Goal: Check status: Check status

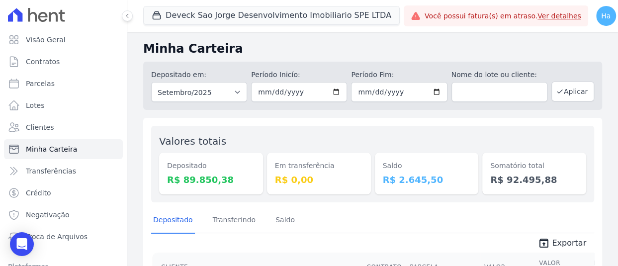
click at [172, 11] on button "Deveck Sao Jorge Desenvolvimento Imobiliario SPE LTDA" at bounding box center [271, 15] width 256 height 19
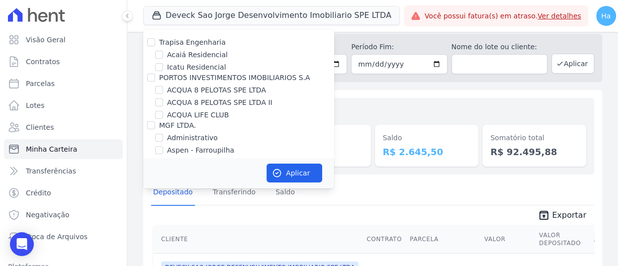
scroll to position [6660, 0]
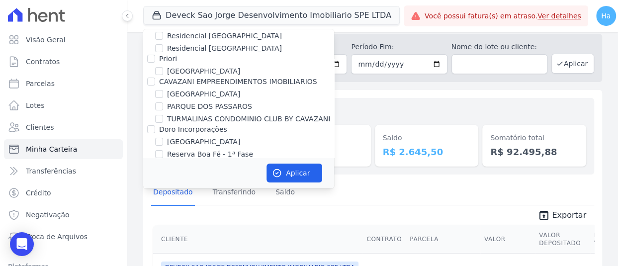
click at [151, 223] on input "JDG" at bounding box center [151, 227] width 8 height 8
checkbox input "true"
click at [297, 171] on button "Aplicar" at bounding box center [294, 173] width 56 height 19
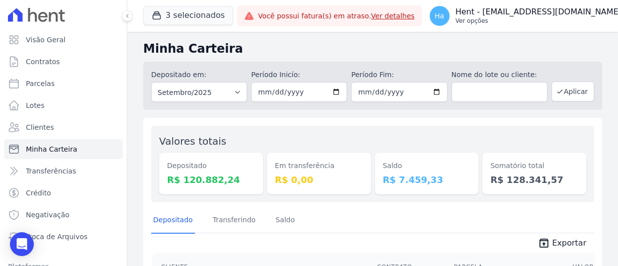
click at [562, 26] on button "Ha Hent - adriane.brito@hent.com.br Ver opções" at bounding box center [531, 16] width 220 height 28
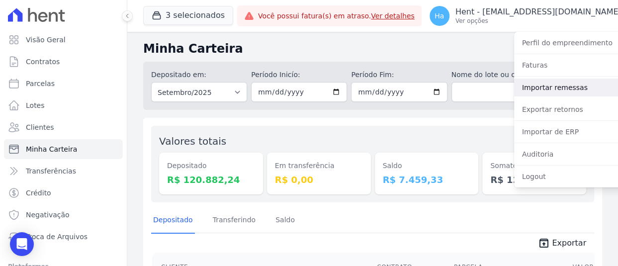
click at [549, 89] on link "Importar remessas" at bounding box center [577, 88] width 127 height 18
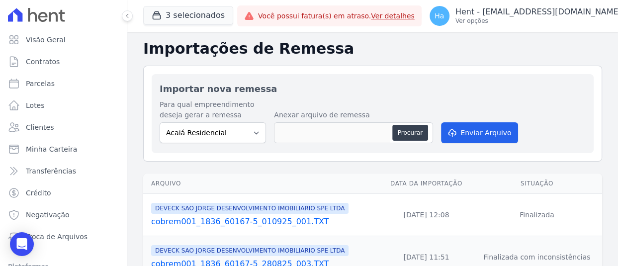
click at [549, 89] on h2 "Importar nova remessa" at bounding box center [373, 88] width 426 height 13
click at [67, 232] on span "Troca de Arquivos" at bounding box center [57, 237] width 62 height 10
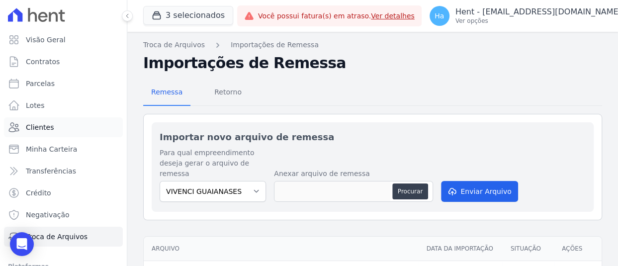
click at [45, 120] on link "Clientes" at bounding box center [63, 127] width 119 height 20
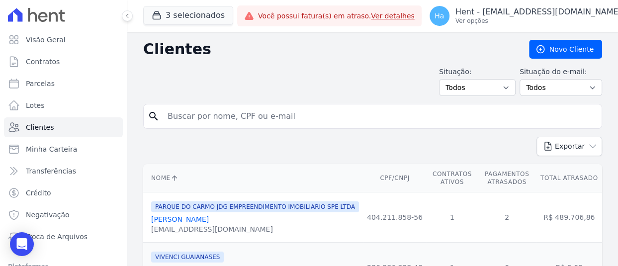
click at [275, 113] on input "search" at bounding box center [380, 116] width 436 height 20
paste input "José Roberto Vaz da Costa"
type input "José Roberto Vaz da Costa"
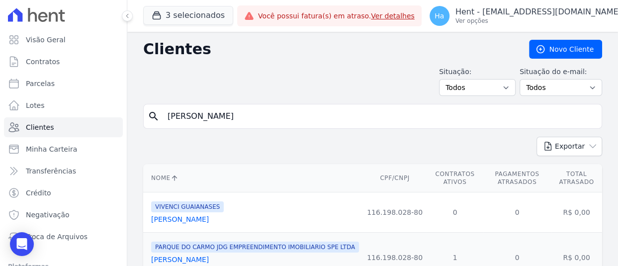
click at [209, 259] on link "José Roberto Vaz Da Costa" at bounding box center [180, 259] width 58 height 8
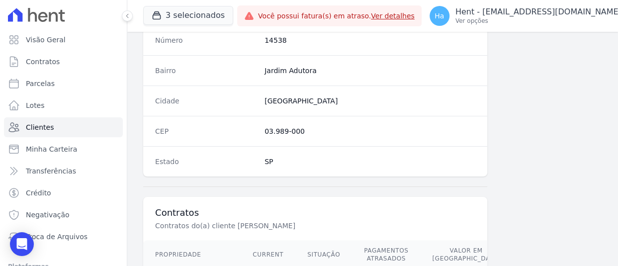
scroll to position [670, 0]
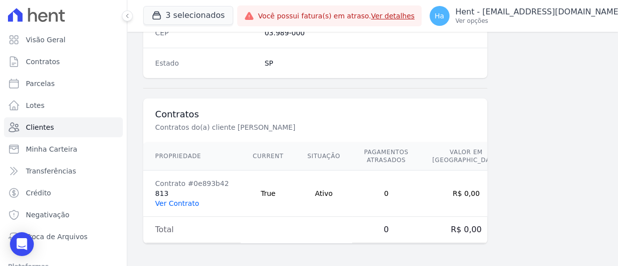
click at [177, 199] on link "Ver Contrato" at bounding box center [177, 203] width 44 height 8
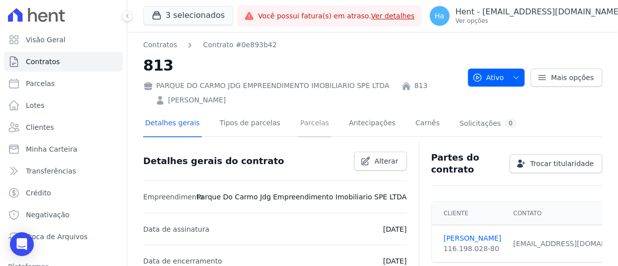
click at [304, 126] on link "Parcelas" at bounding box center [314, 124] width 33 height 26
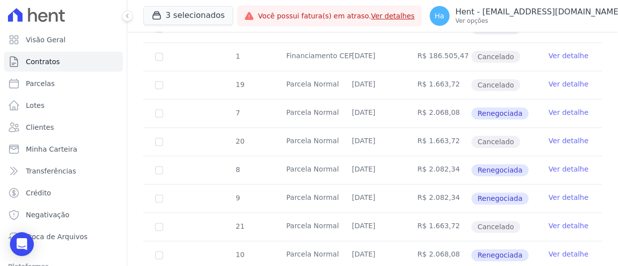
scroll to position [744, 0]
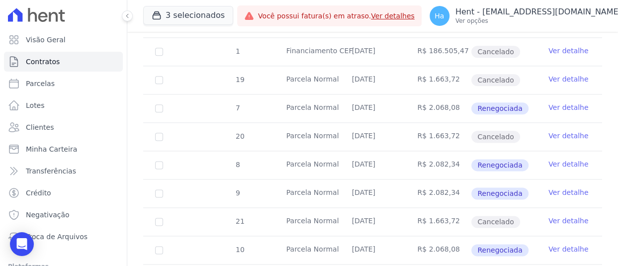
click at [564, 187] on link "Ver detalhe" at bounding box center [568, 192] width 40 height 10
click at [562, 216] on link "Ver detalhe" at bounding box center [568, 221] width 40 height 10
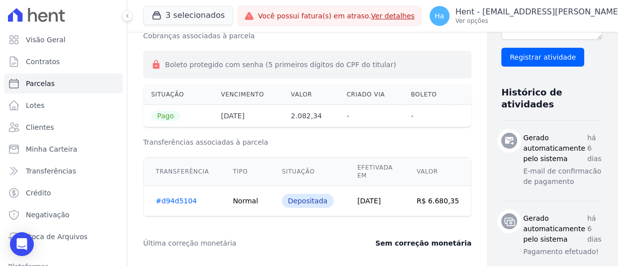
scroll to position [333, 0]
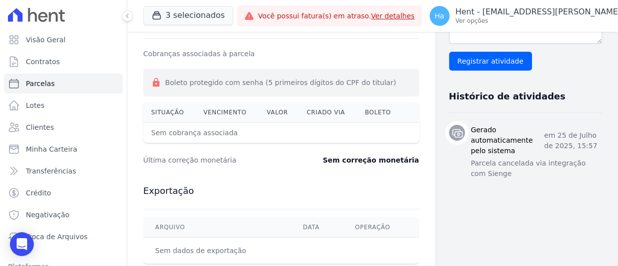
scroll to position [336, 0]
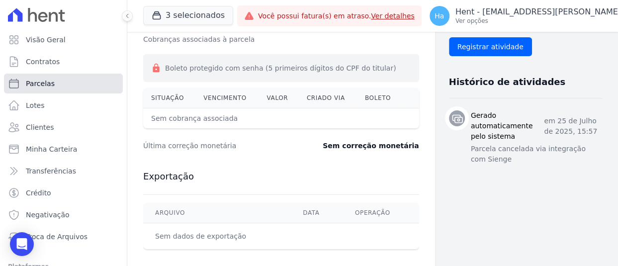
click at [60, 79] on link "Parcelas" at bounding box center [63, 84] width 119 height 20
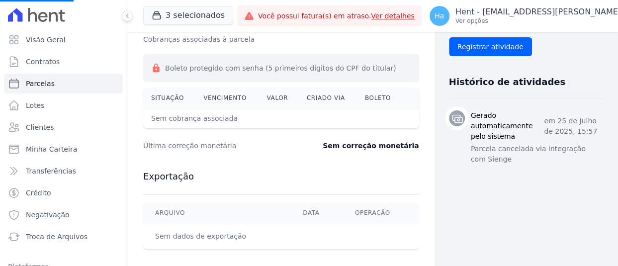
select select
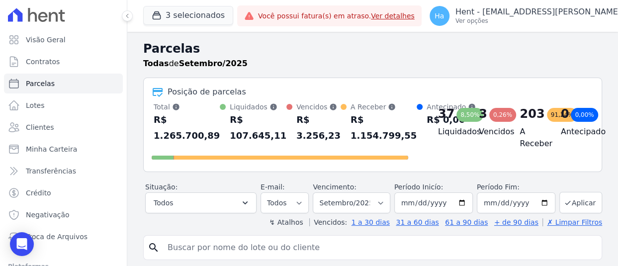
click at [302, 248] on input "search" at bounding box center [380, 248] width 436 height 20
paste input "https://app.hent.com.br/charges/596e37dc-1481-4f05-ac5a-6d37b7997124"
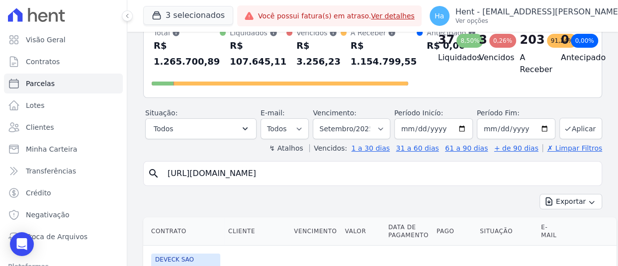
drag, startPoint x: 498, startPoint y: 246, endPoint x: 131, endPoint y: 286, distance: 368.6
click at [131, 265] on html "Visão Geral Contratos Parcelas Lotes Clientes Minha Carteira Transferências Cré…" at bounding box center [309, 133] width 618 height 266
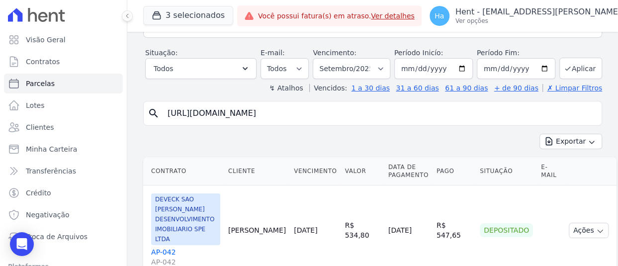
paste input "[PERSON_NAME]"
type input "[PERSON_NAME]"
select select
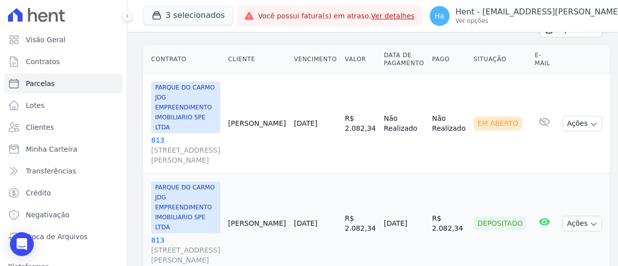
scroll to position [166, 0]
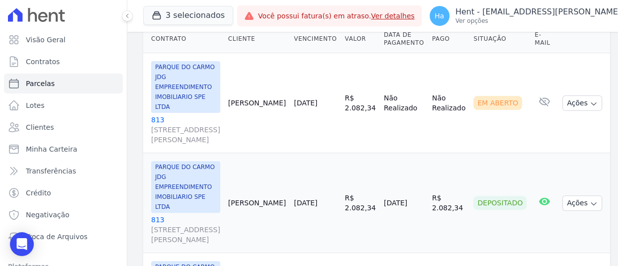
click at [156, 115] on link "813 Avenida São Gabriel, 201, CONJ 802/803 SALA 02, Jardim Paulista" at bounding box center [185, 130] width 69 height 30
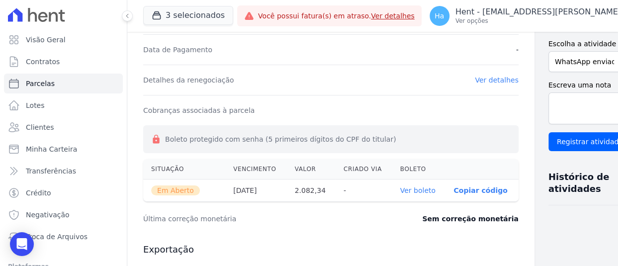
scroll to position [265, 0]
